Goal: Use online tool/utility: Utilize a website feature to perform a specific function

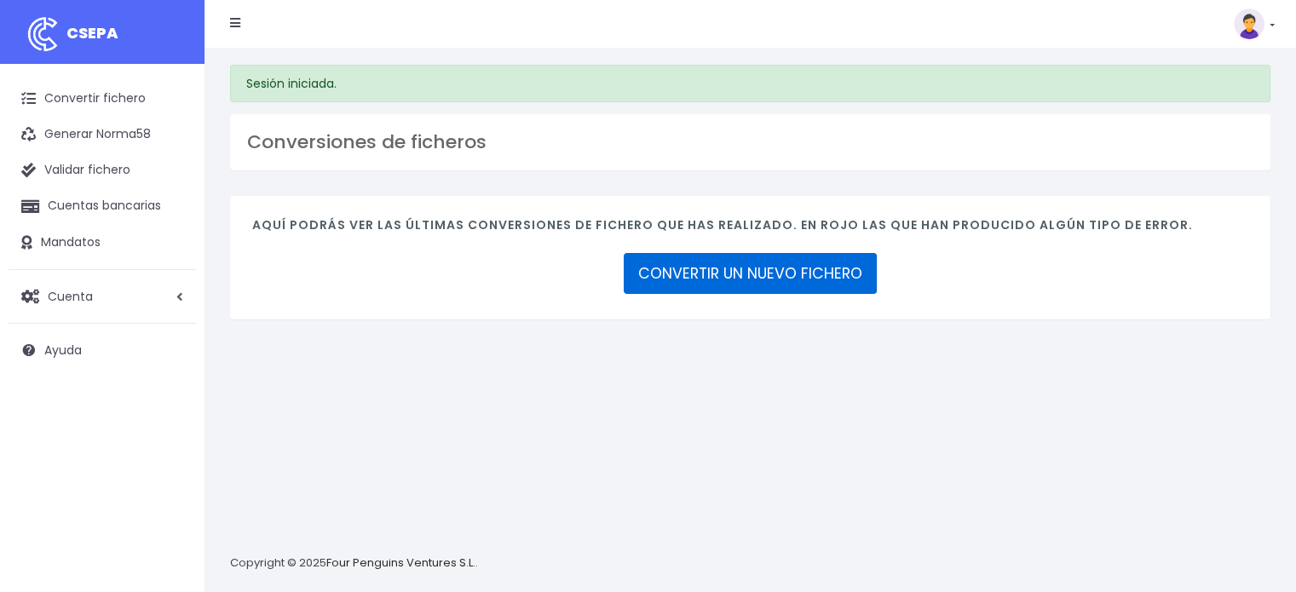
click at [734, 267] on link "CONVERTIR UN NUEVO FICHERO" at bounding box center [750, 273] width 253 height 41
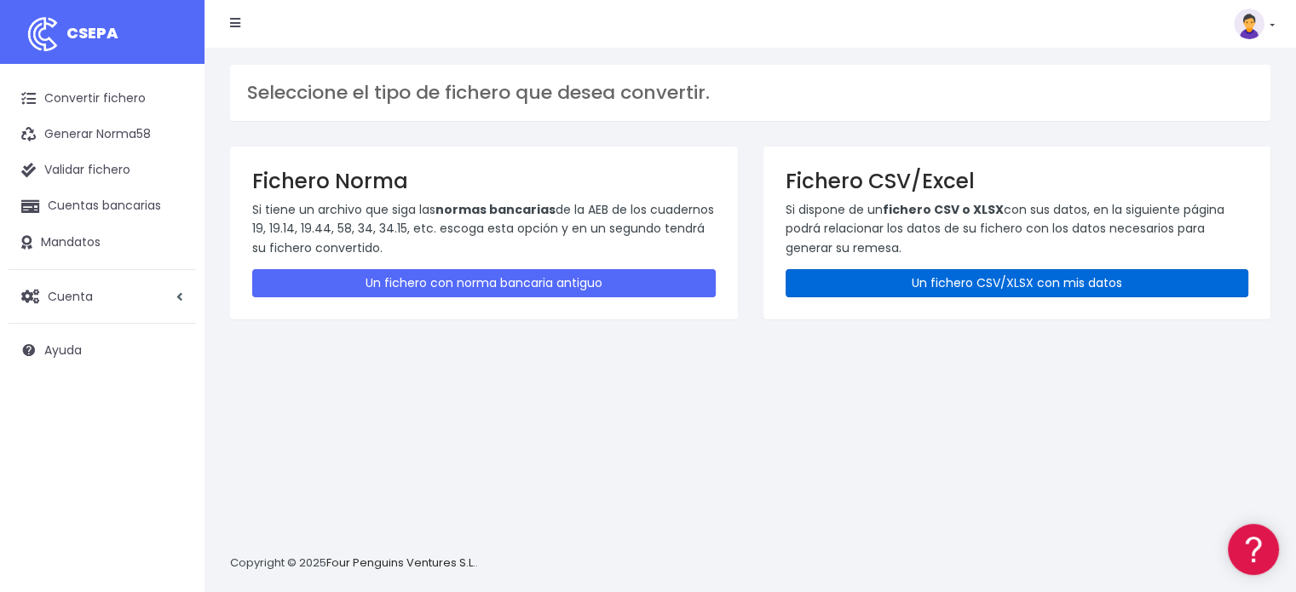
click at [892, 290] on link "Un fichero CSV/XLSX con mis datos" at bounding box center [1018, 283] width 464 height 28
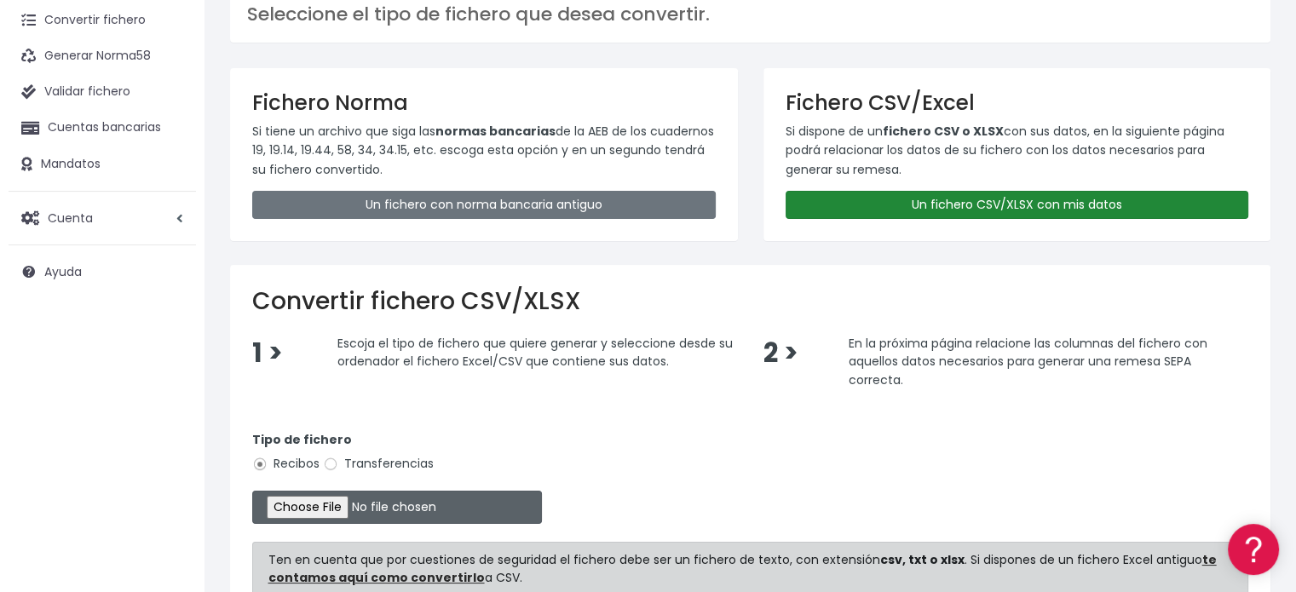
scroll to position [170, 0]
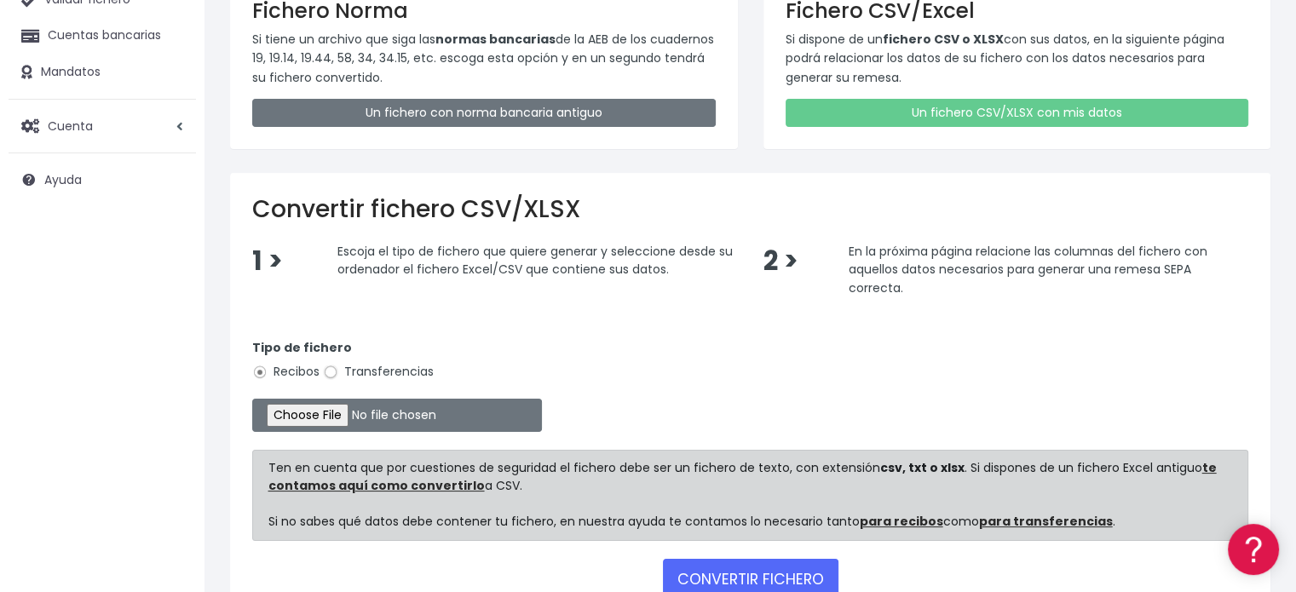
click at [326, 373] on input "Transferencias" at bounding box center [330, 372] width 15 height 15
radio input "true"
click at [369, 417] on input "file" at bounding box center [397, 415] width 290 height 33
type input "C:\fakepath\Transferencia SAD SEPA 101025.xlsx"
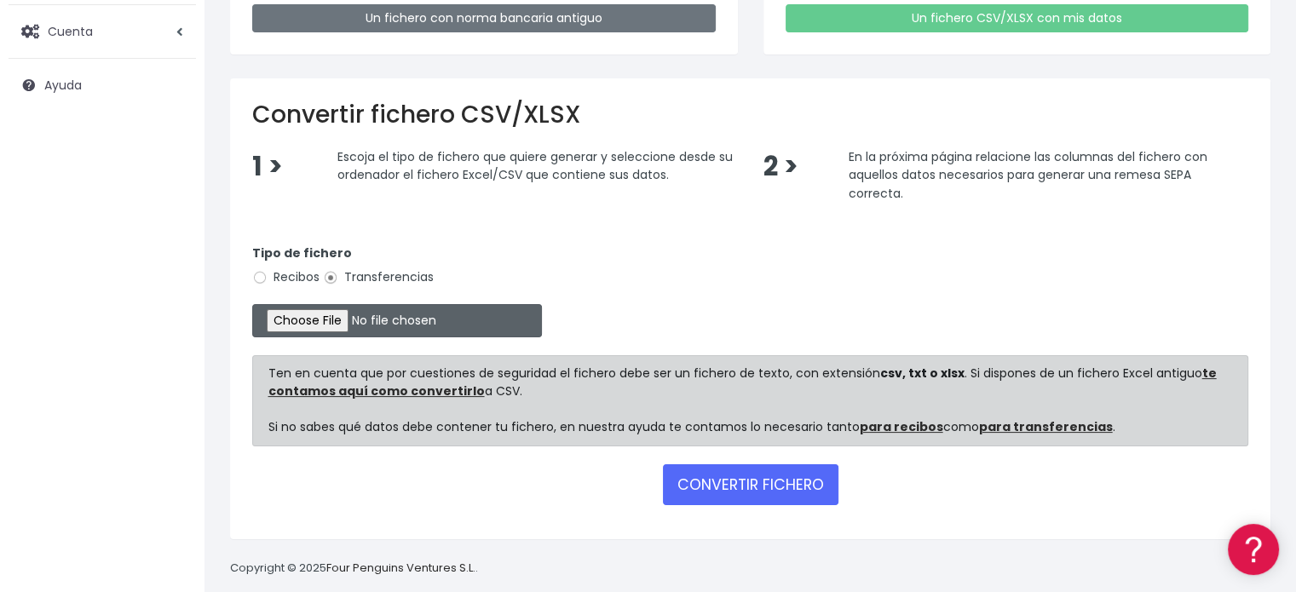
scroll to position [283, 0]
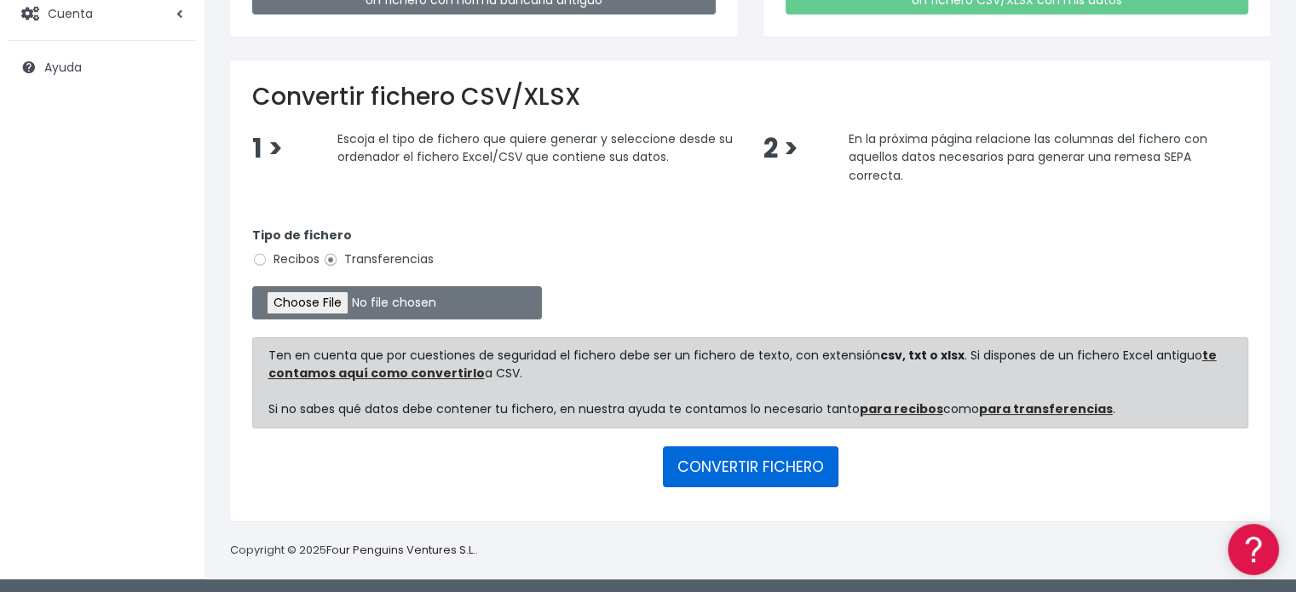
click at [753, 463] on button "CONVERTIR FICHERO" at bounding box center [751, 466] width 176 height 41
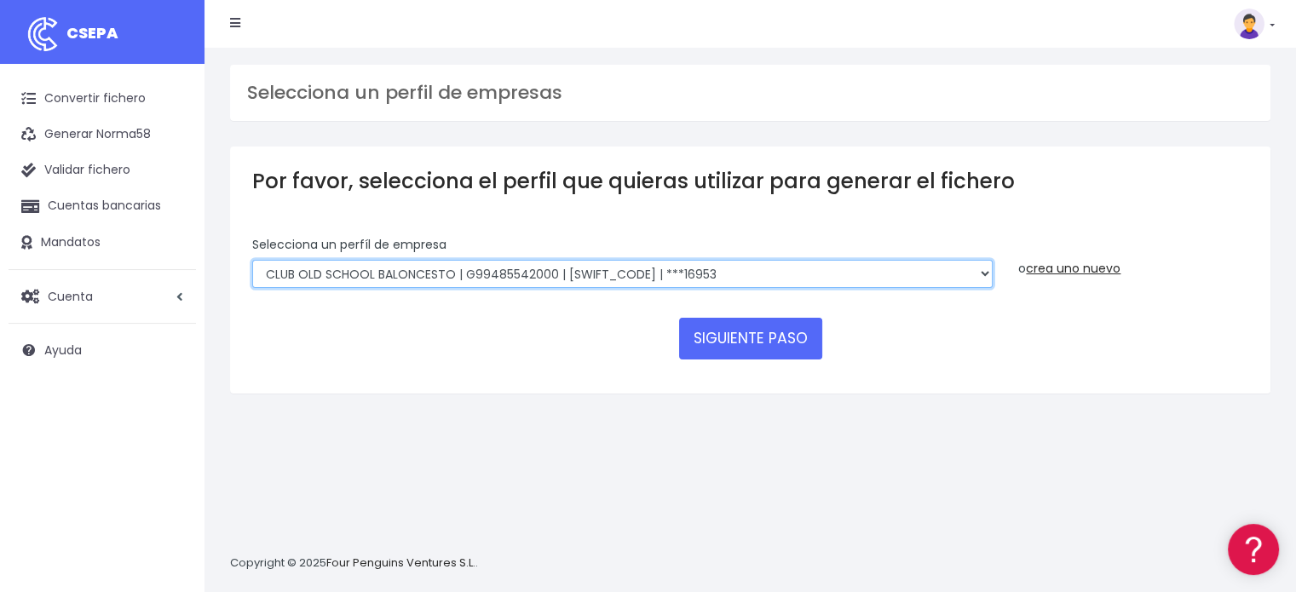
click at [396, 272] on select "FUNDACION BASKET [PERSON_NAME] 2002 | G50989565000 | [SWIFT_CODE] | ***94887 BA…" at bounding box center [622, 274] width 740 height 29
select select "1999"
click at [252, 260] on select "FUNDACION BASKET [PERSON_NAME] 2002 | G50989565000 | [SWIFT_CODE] | ***94887 BA…" at bounding box center [622, 274] width 740 height 29
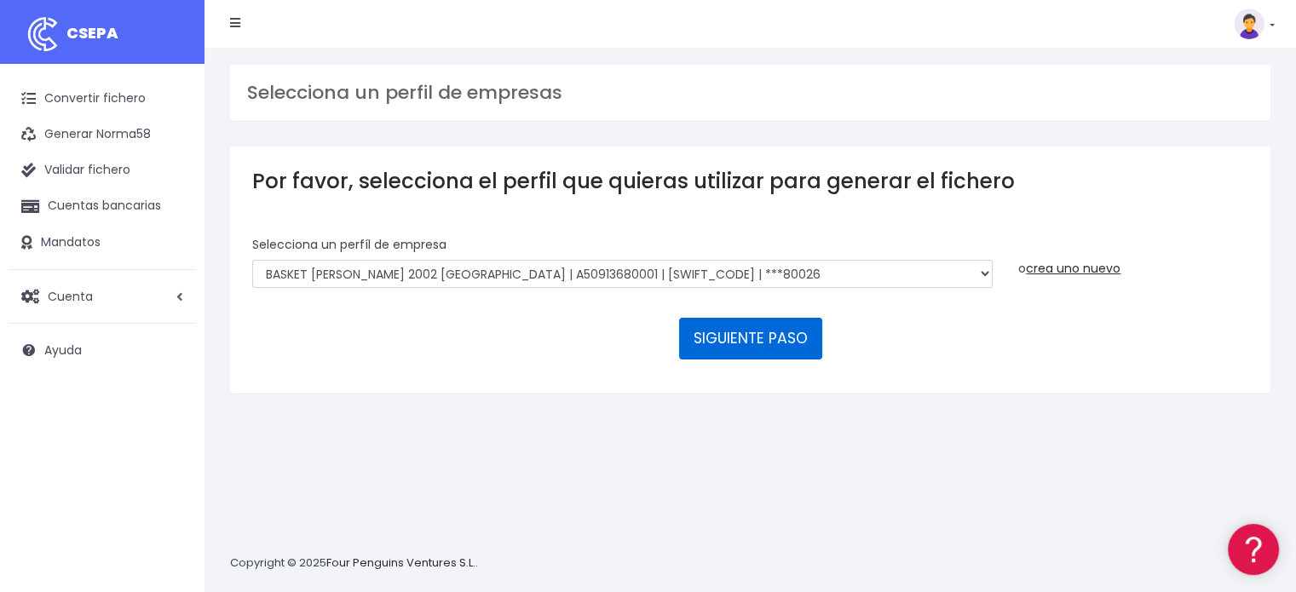
click at [734, 340] on button "SIGUIENTE PASO" at bounding box center [750, 338] width 143 height 41
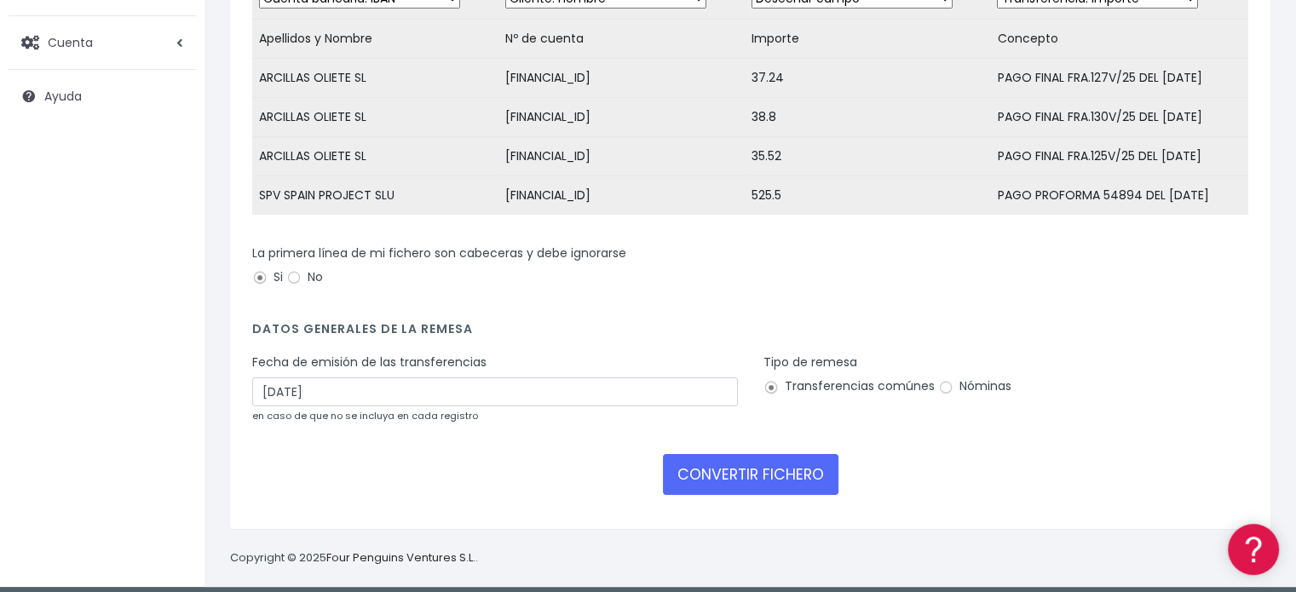
scroll to position [256, 0]
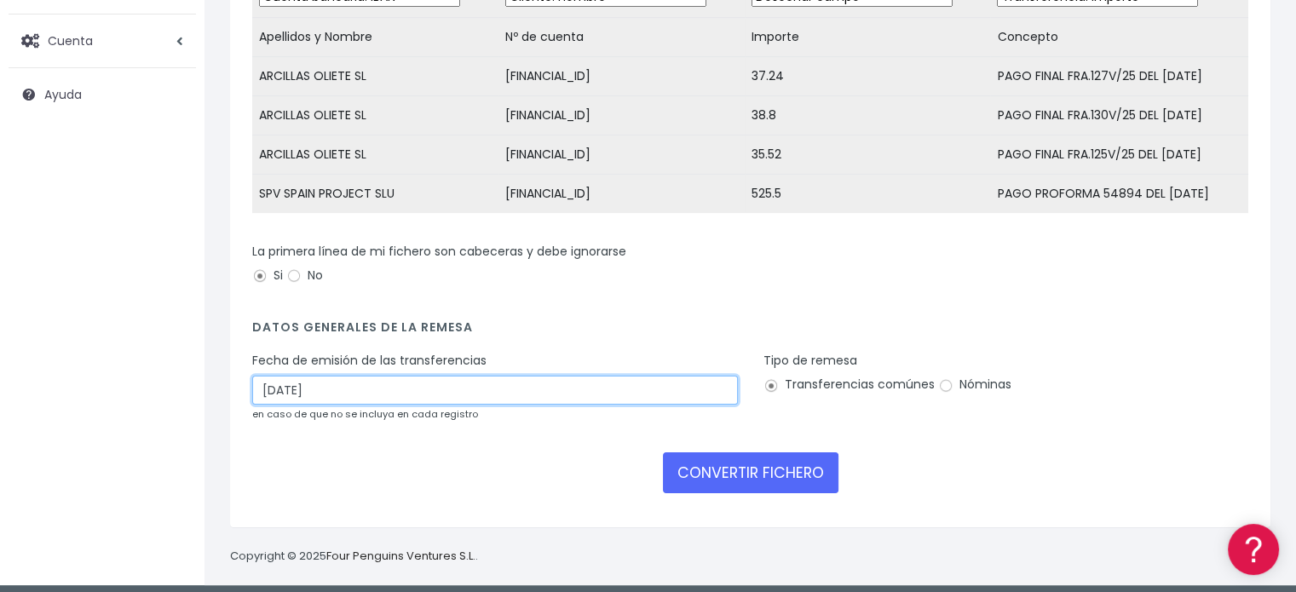
click at [416, 389] on input "12/10/2025" at bounding box center [495, 390] width 486 height 29
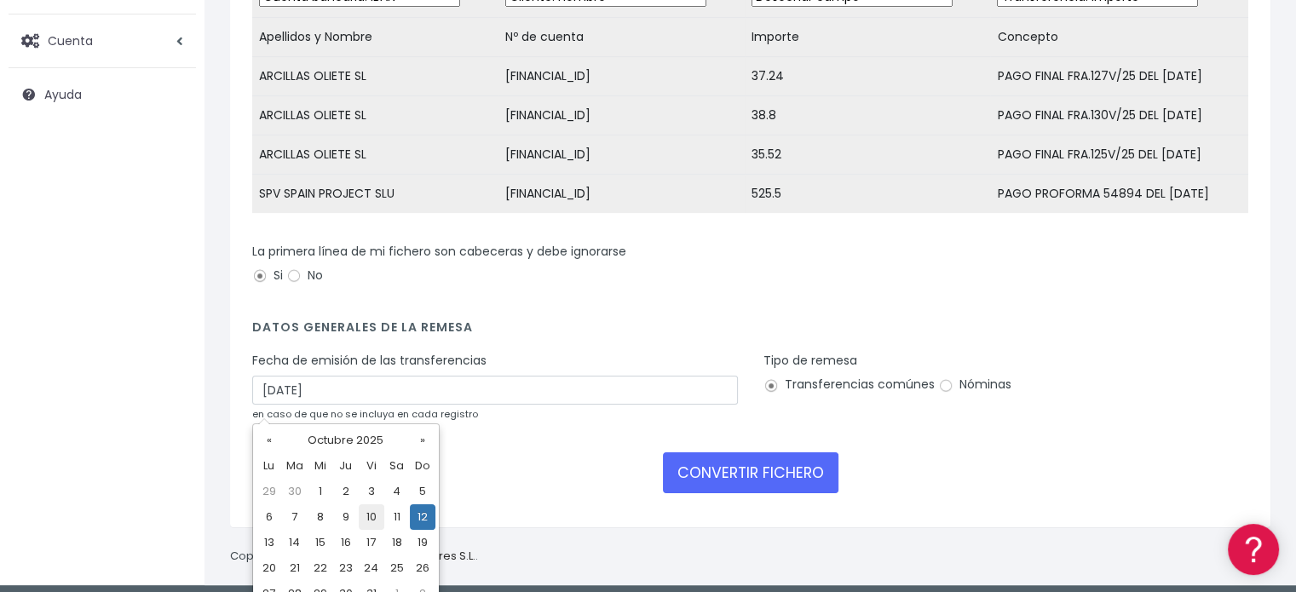
click at [371, 522] on td "10" at bounding box center [372, 517] width 26 height 26
type input "10/10/2025"
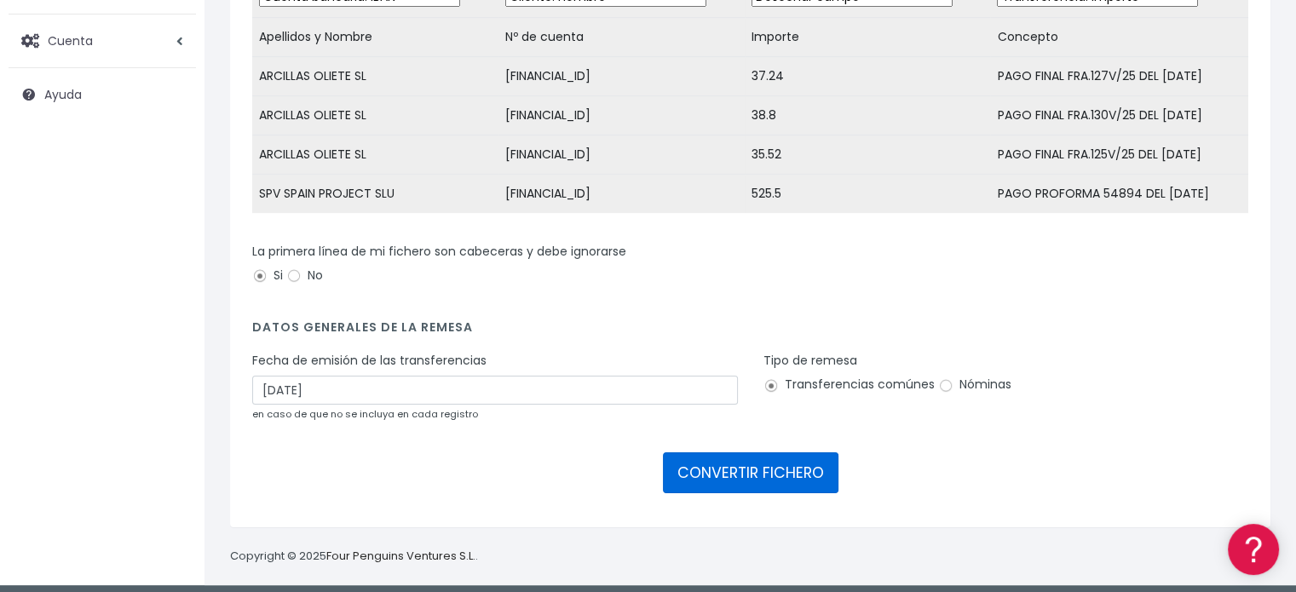
click at [735, 481] on button "CONVERTIR FICHERO" at bounding box center [751, 472] width 176 height 41
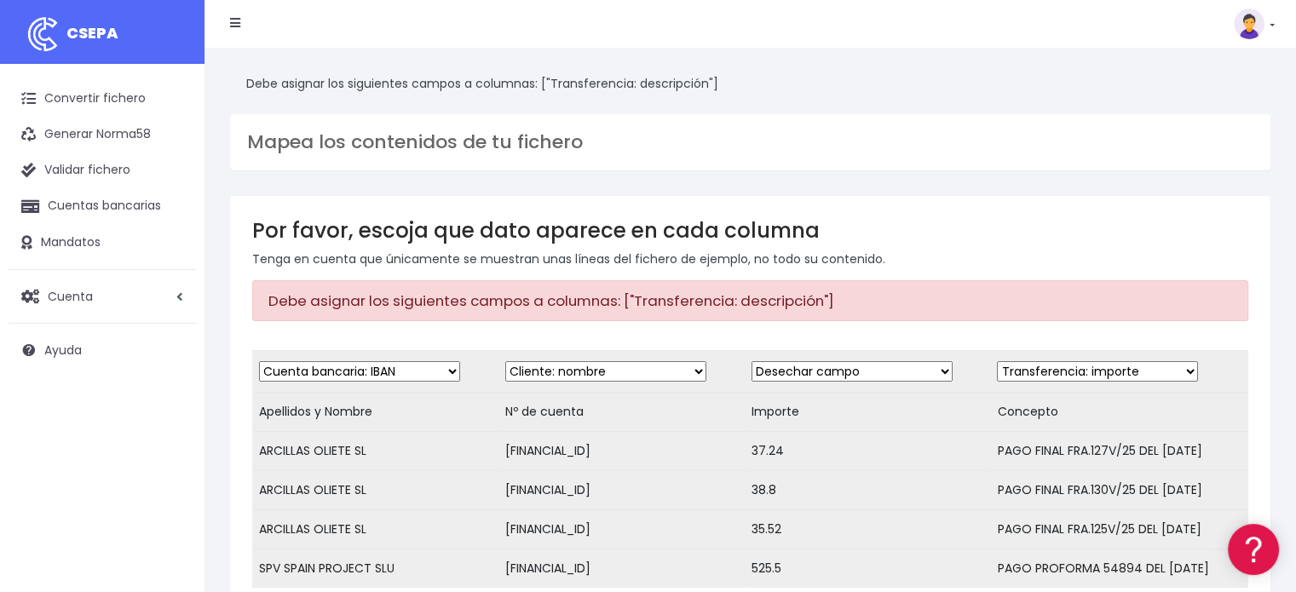
click at [446, 364] on select "Desechar campo Cliente: nombre Cliente: DNI Cliente: Email Cliente: referencia …" at bounding box center [359, 371] width 201 height 20
select select "creditor"
click at [259, 361] on select "Desechar campo Cliente: nombre Cliente: DNI Cliente: Email Cliente: referencia …" at bounding box center [359, 371] width 201 height 20
click at [657, 377] on select "Desechar campo Cliente: nombre Cliente: DNI Cliente: Email Cliente: referencia …" at bounding box center [605, 371] width 201 height 20
select select "iban"
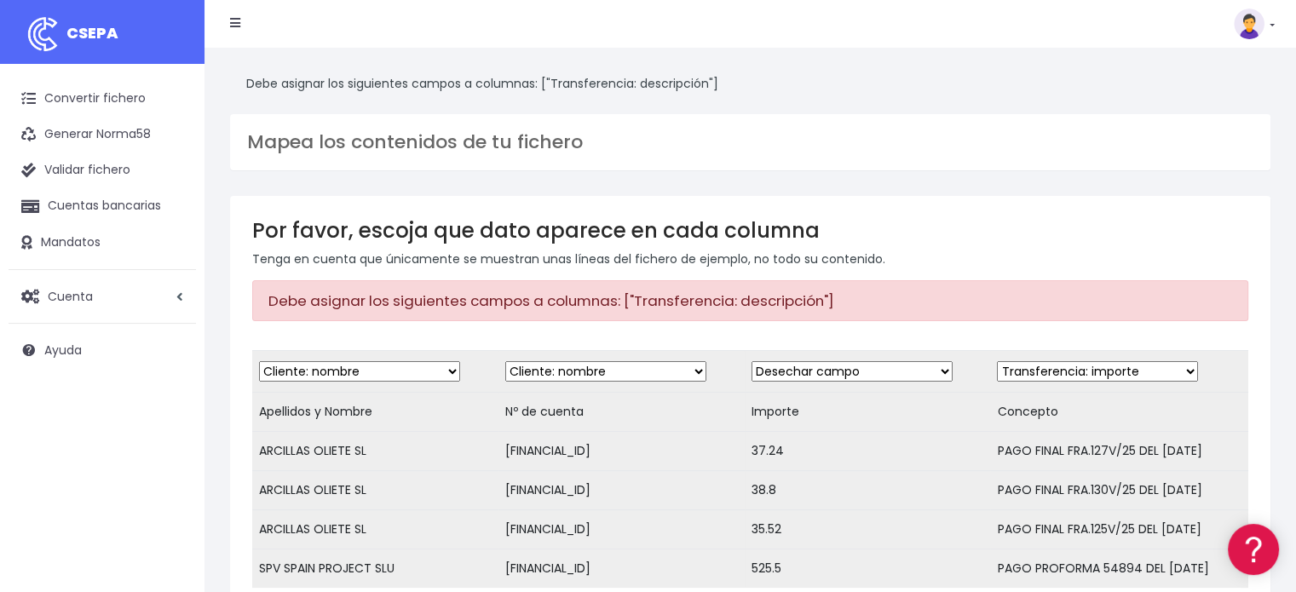
click at [505, 361] on select "Desechar campo Cliente: nombre Cliente: DNI Cliente: Email Cliente: referencia …" at bounding box center [605, 371] width 201 height 20
click at [825, 371] on select "Desechar campo Cliente: nombre Cliente: DNI Cliente: Email Cliente: referencia …" at bounding box center [852, 371] width 201 height 20
select select "amount"
click at [752, 361] on select "Desechar campo Cliente: nombre Cliente: DNI Cliente: Email Cliente: referencia …" at bounding box center [852, 371] width 201 height 20
click at [1161, 371] on select "Desechar campo Cliente: nombre Cliente: DNI Cliente: Email Cliente: referencia …" at bounding box center [1097, 371] width 201 height 20
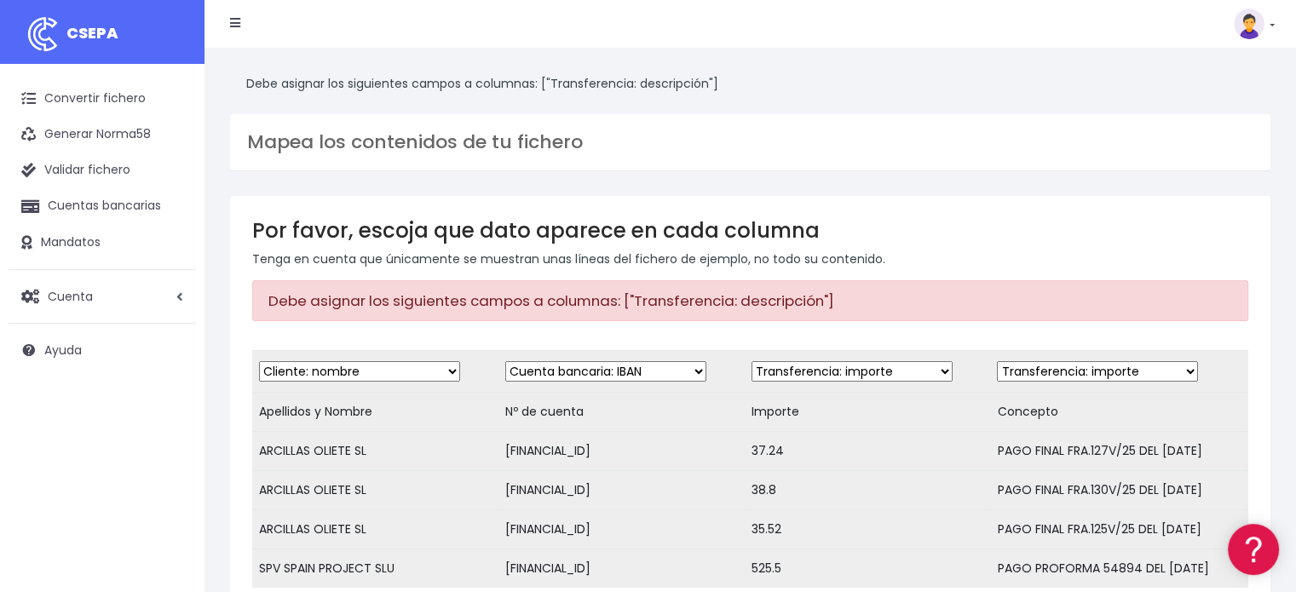
select select "description"
click at [997, 361] on select "Desechar campo Cliente: nombre Cliente: DNI Cliente: Email Cliente: referencia …" at bounding box center [1097, 371] width 201 height 20
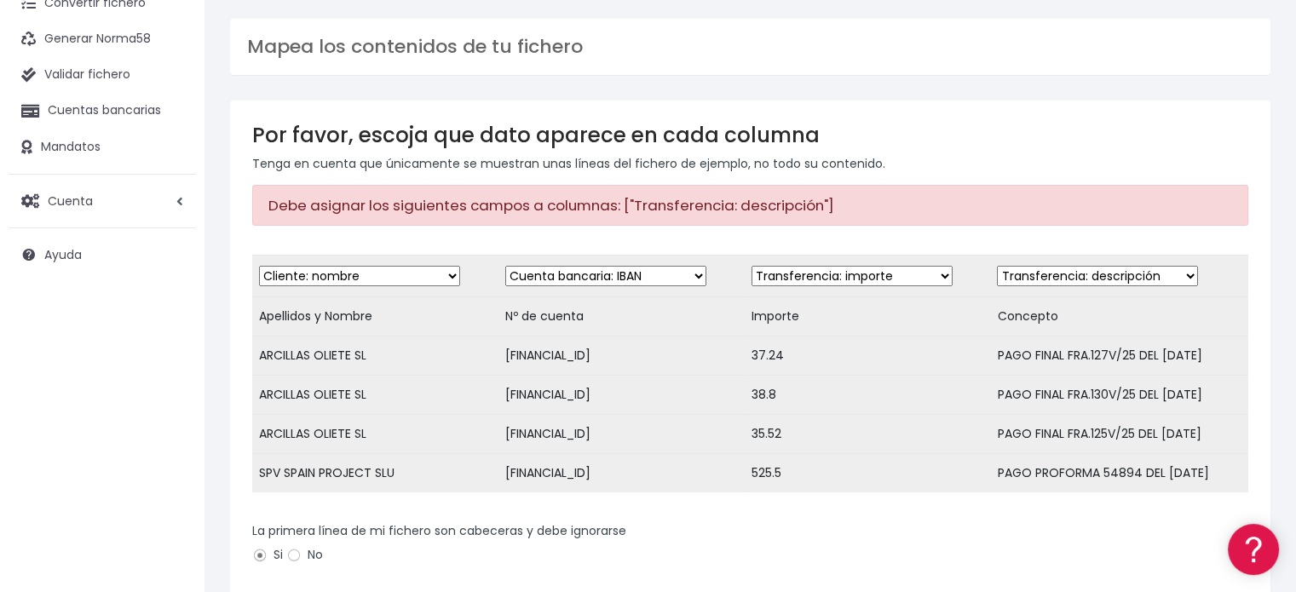
scroll to position [341, 0]
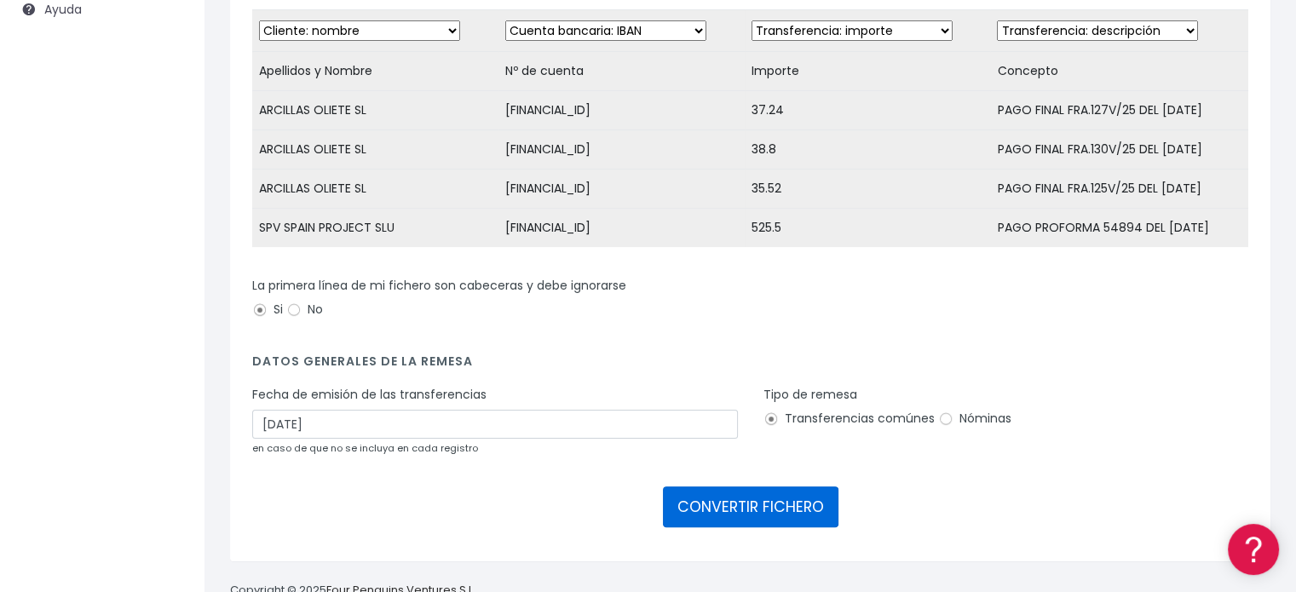
click at [777, 516] on button "CONVERTIR FICHERO" at bounding box center [751, 507] width 176 height 41
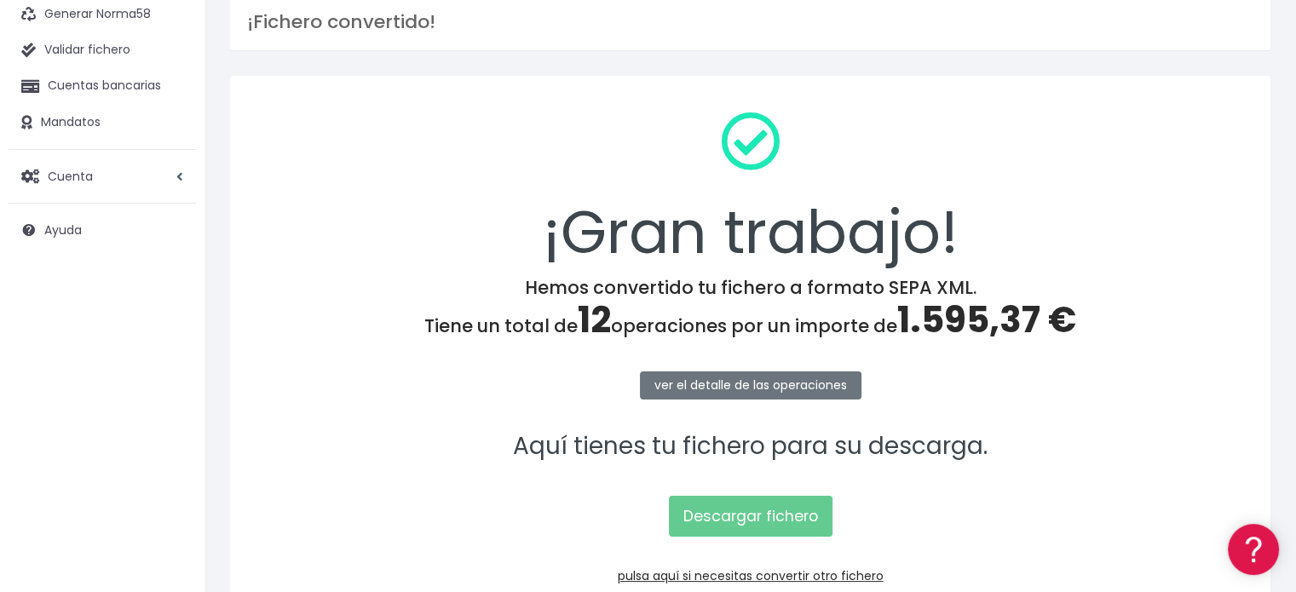
scroll to position [221, 0]
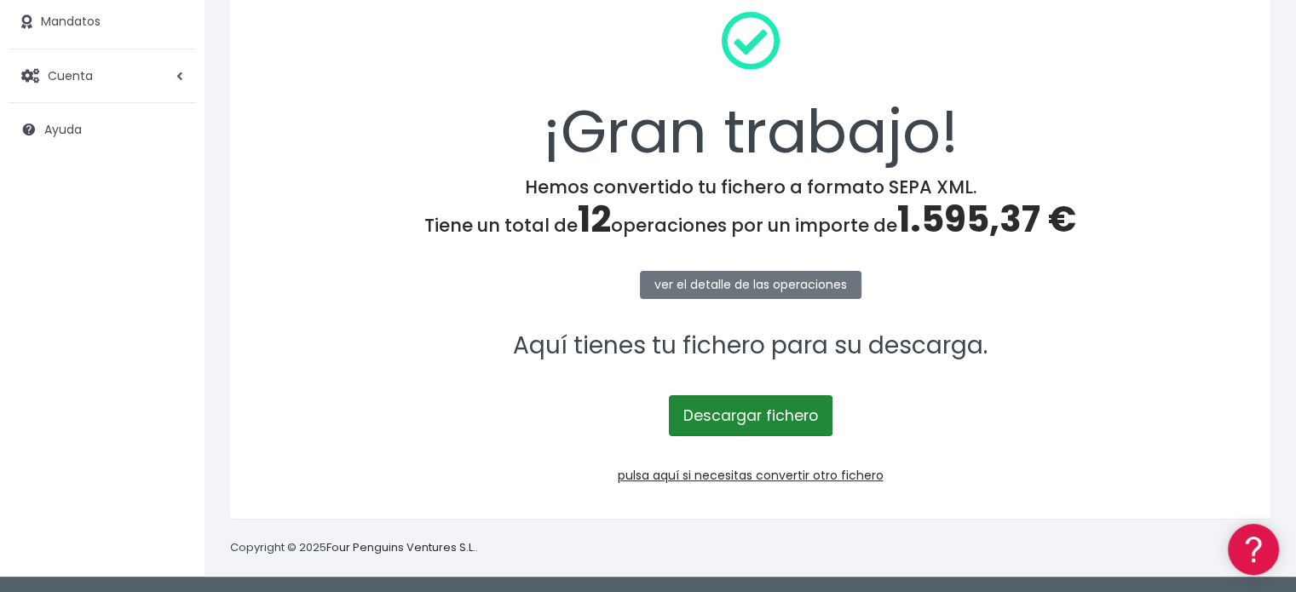
click at [712, 418] on link "Descargar fichero" at bounding box center [751, 415] width 164 height 41
